Goal: Find specific page/section: Find specific page/section

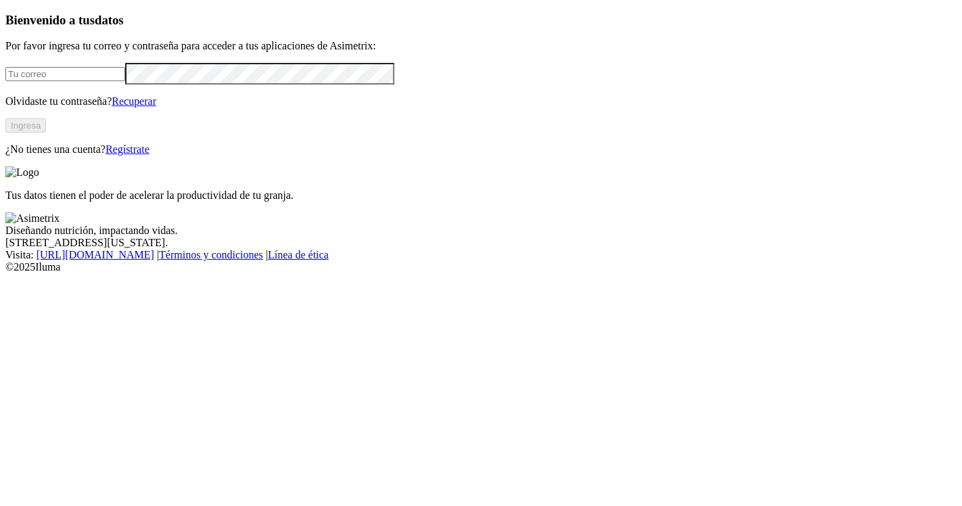
type input "[EMAIL_ADDRESS][PERSON_NAME][DOMAIN_NAME]"
click at [46, 133] on button "Ingresa" at bounding box center [25, 125] width 41 height 14
